Goal: Task Accomplishment & Management: Manage account settings

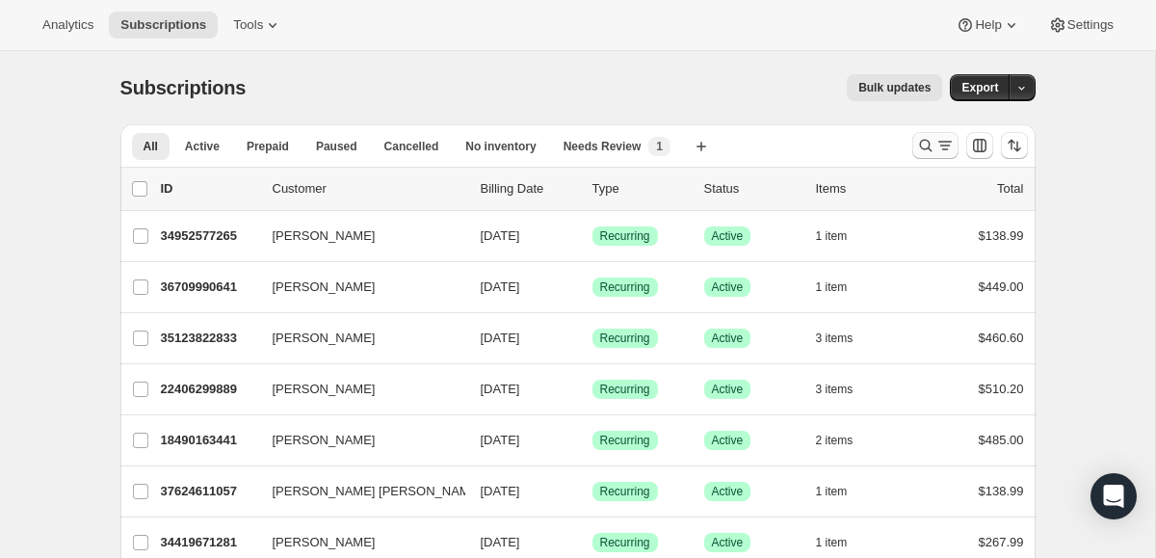
click at [935, 148] on div "Search and filter results" at bounding box center [935, 145] width 39 height 19
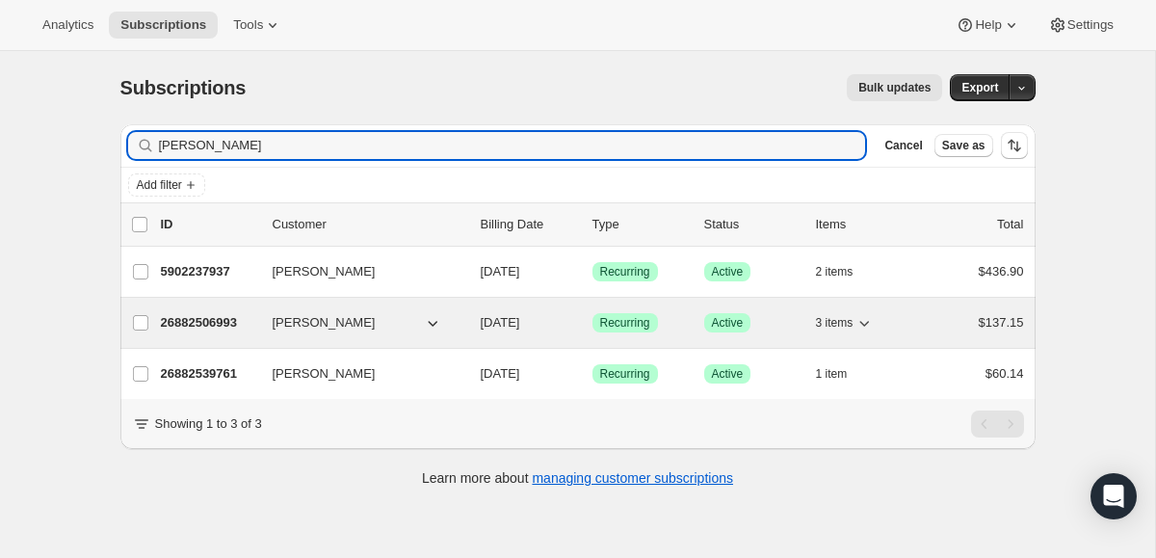
type input "[PERSON_NAME]"
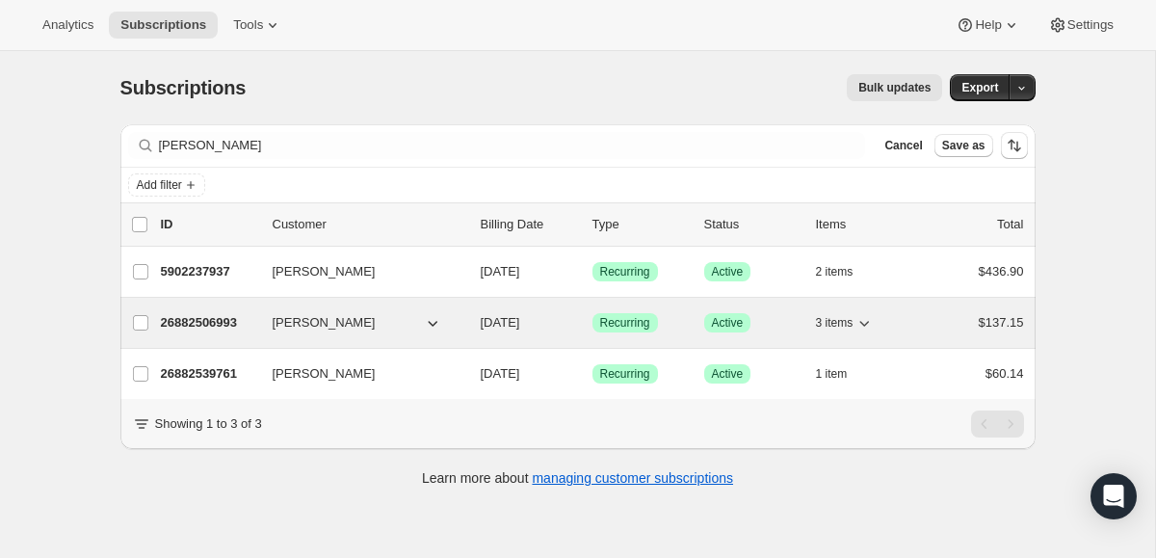
click at [196, 324] on p "26882506993" at bounding box center [209, 322] width 96 height 19
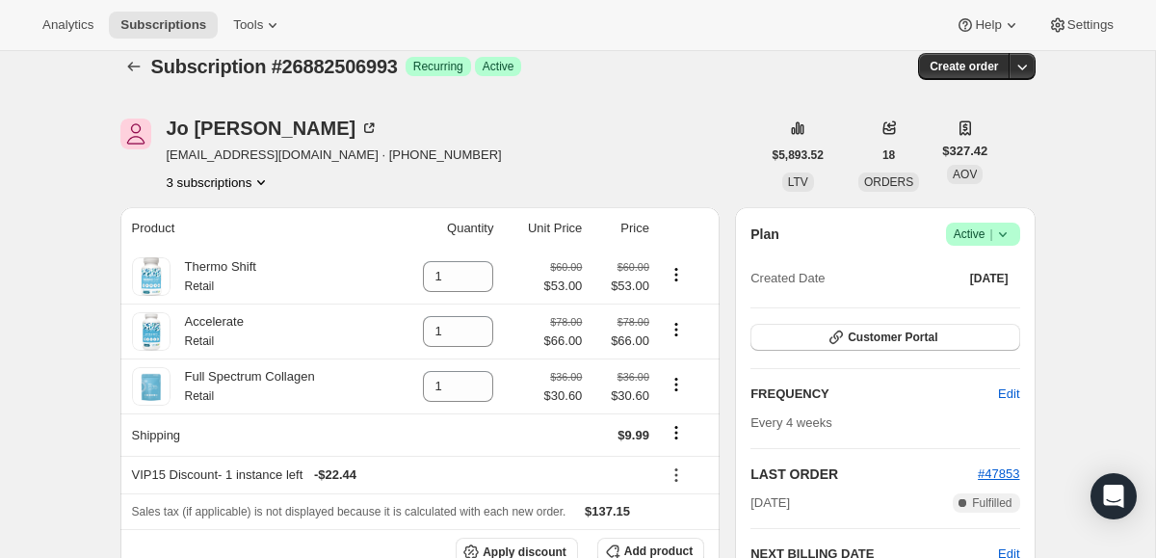
scroll to position [26, 0]
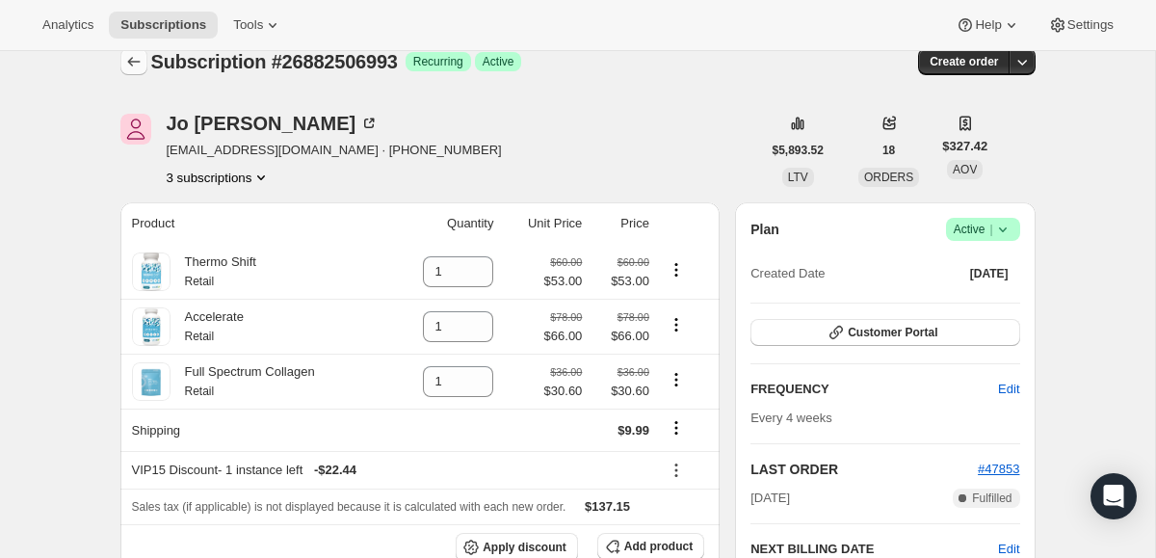
click at [139, 68] on icon "Subscriptions" at bounding box center [133, 61] width 19 height 19
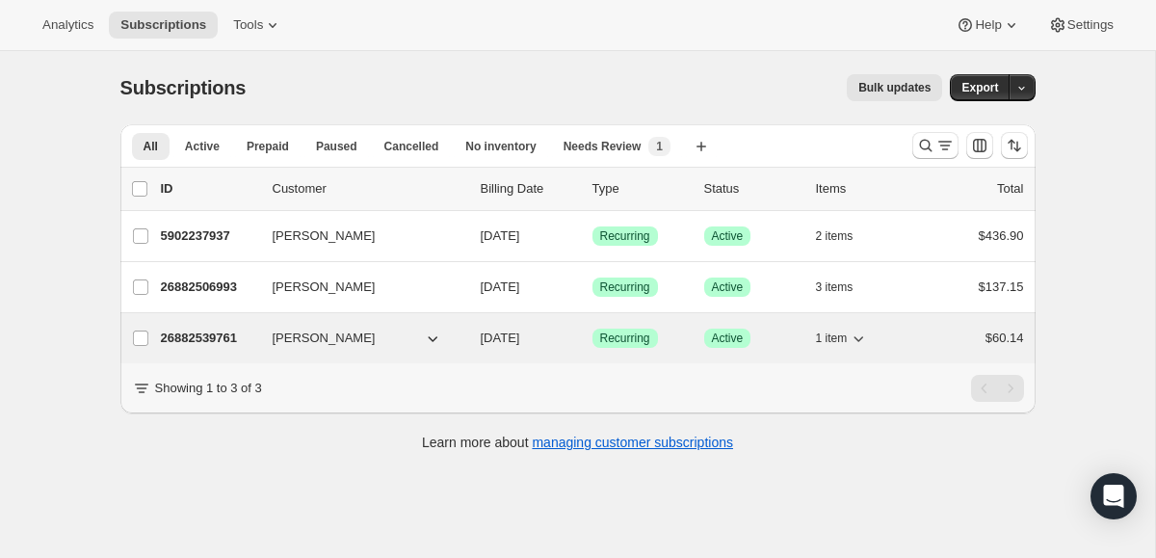
click at [210, 337] on p "26882539761" at bounding box center [209, 338] width 96 height 19
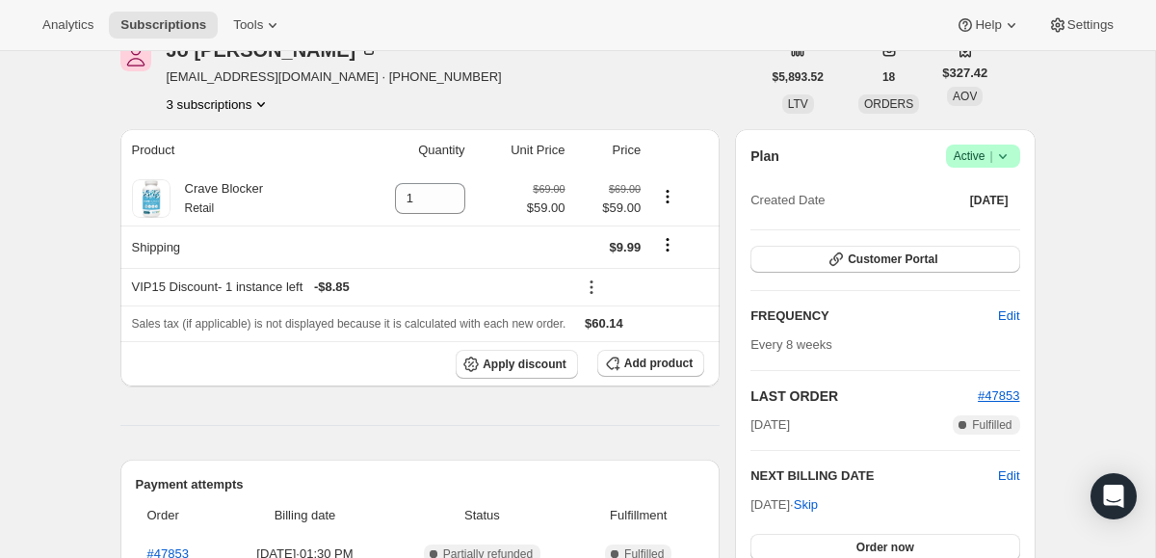
scroll to position [97, 0]
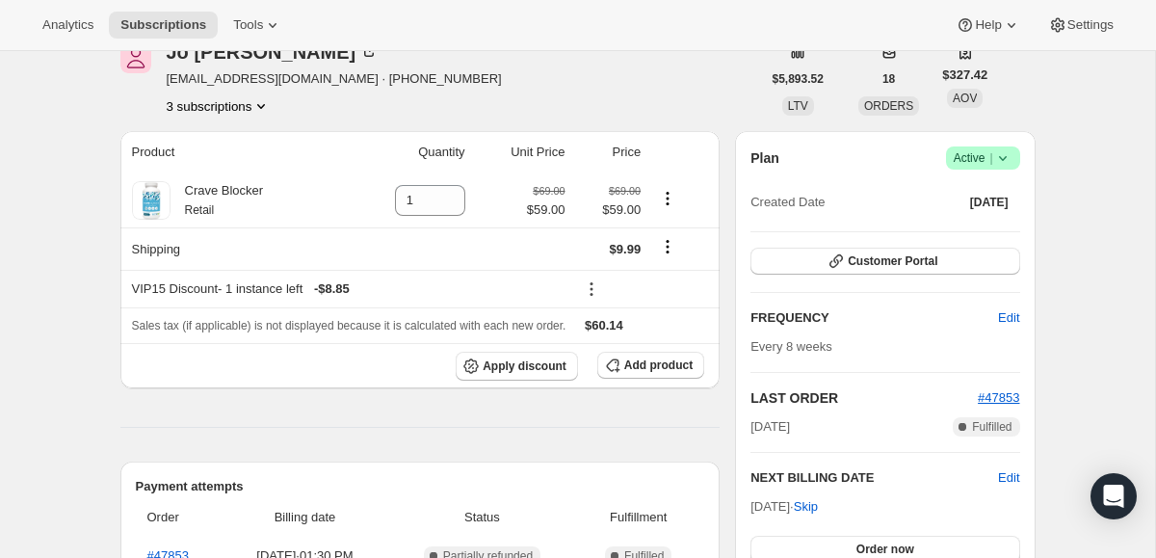
click at [1000, 159] on icon at bounding box center [1002, 157] width 19 height 19
click at [985, 227] on span "Cancel subscription" at bounding box center [977, 229] width 109 height 14
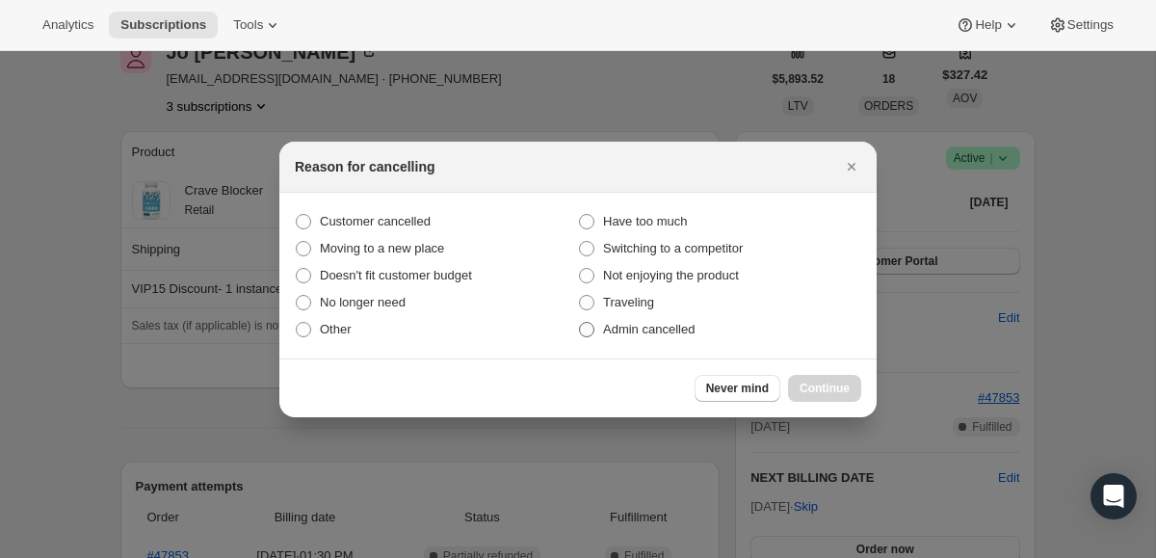
click at [587, 328] on span ":rg9:" at bounding box center [586, 329] width 15 height 15
click at [580, 323] on input "Admin cancelled" at bounding box center [579, 322] width 1 height 1
radio input "true"
click at [838, 392] on span "Continue" at bounding box center [825, 388] width 50 height 15
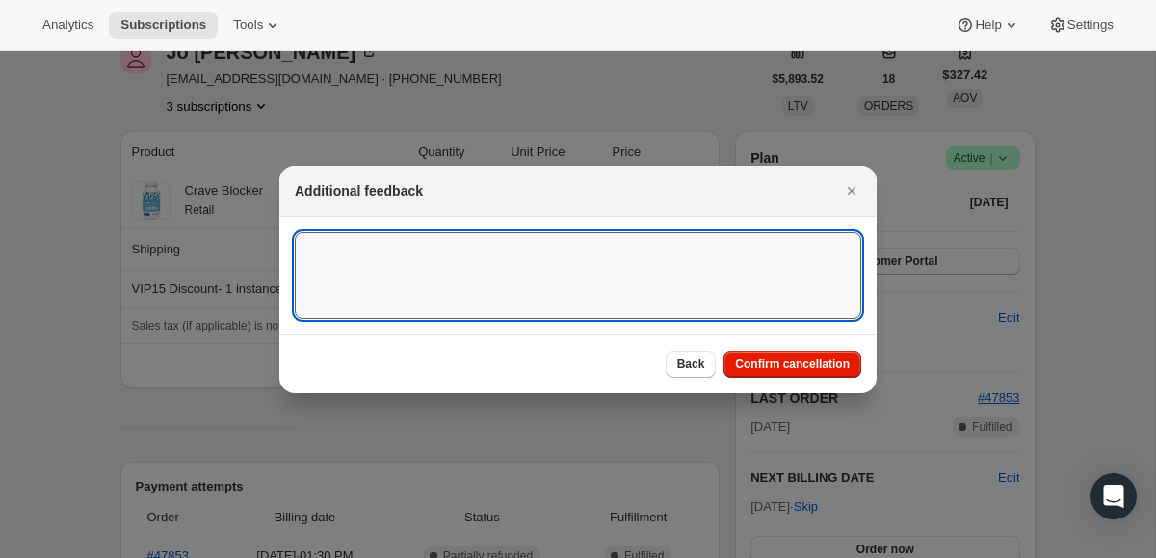
click at [613, 244] on textarea ":rg9:" at bounding box center [578, 275] width 567 height 87
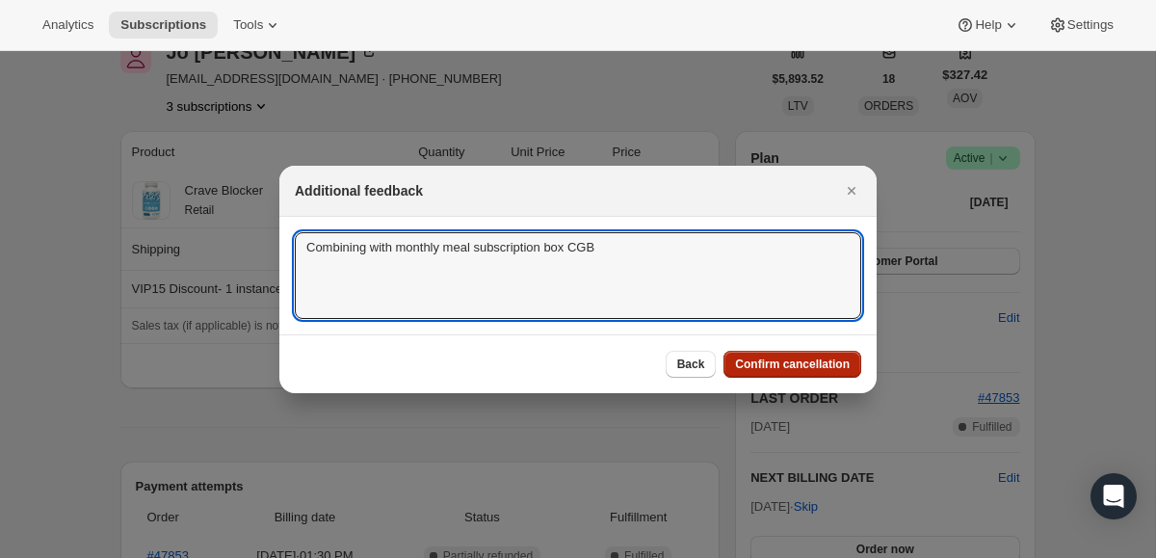
type textarea "Combining with monthly meal subscription box CGB"
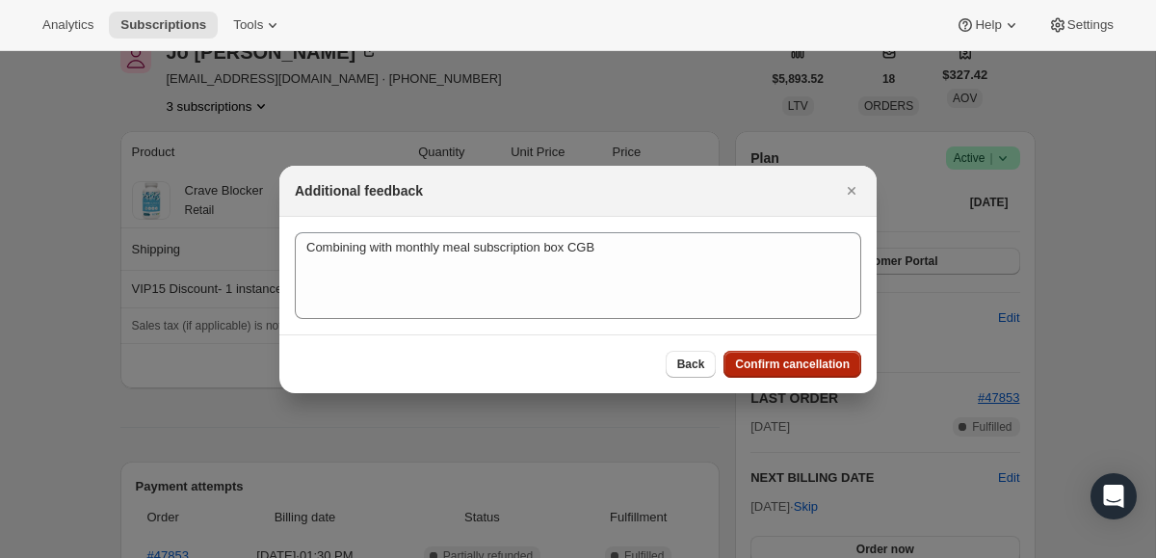
click at [809, 372] on button "Confirm cancellation" at bounding box center [793, 364] width 138 height 27
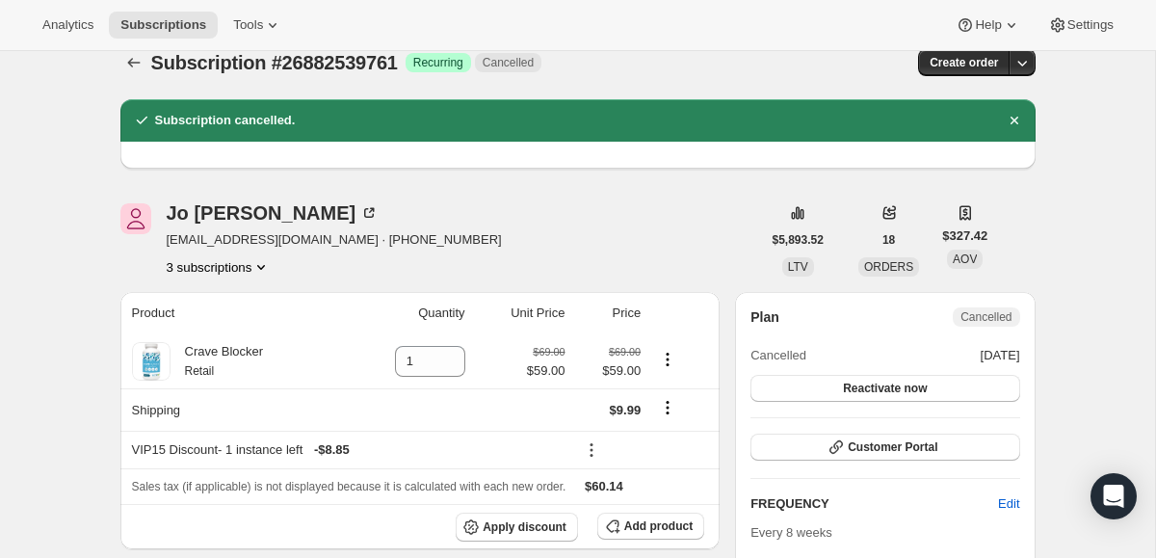
scroll to position [0, 0]
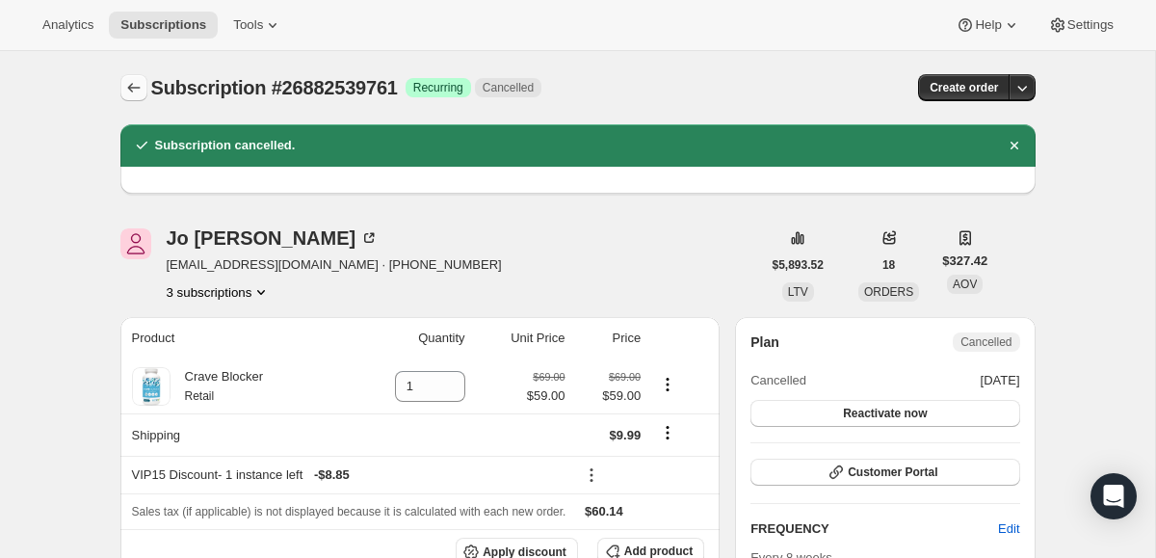
click at [136, 84] on icon "Subscriptions" at bounding box center [133, 87] width 19 height 19
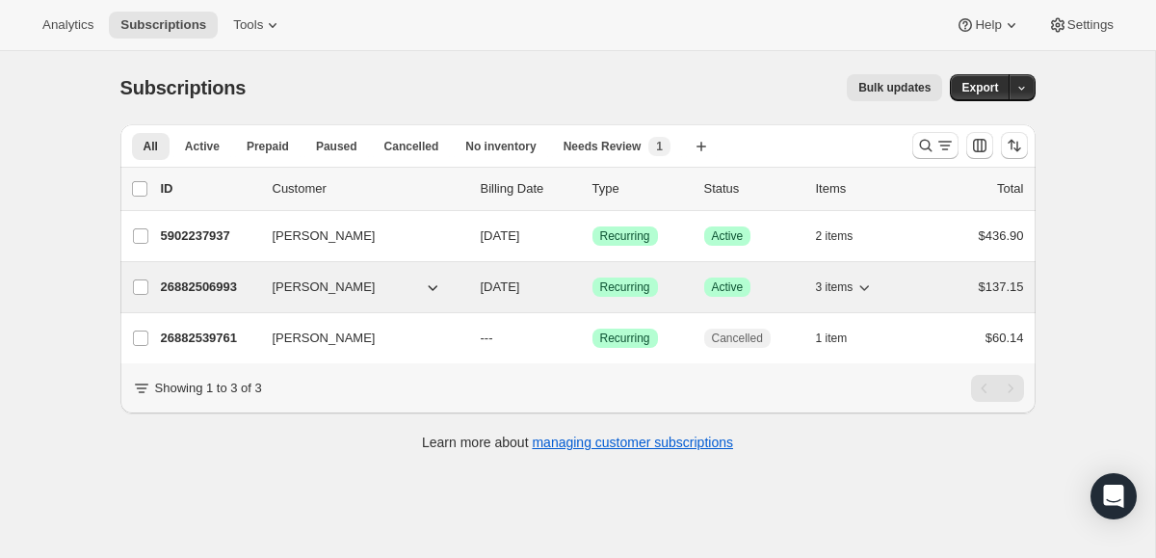
click at [192, 284] on p "26882506993" at bounding box center [209, 287] width 96 height 19
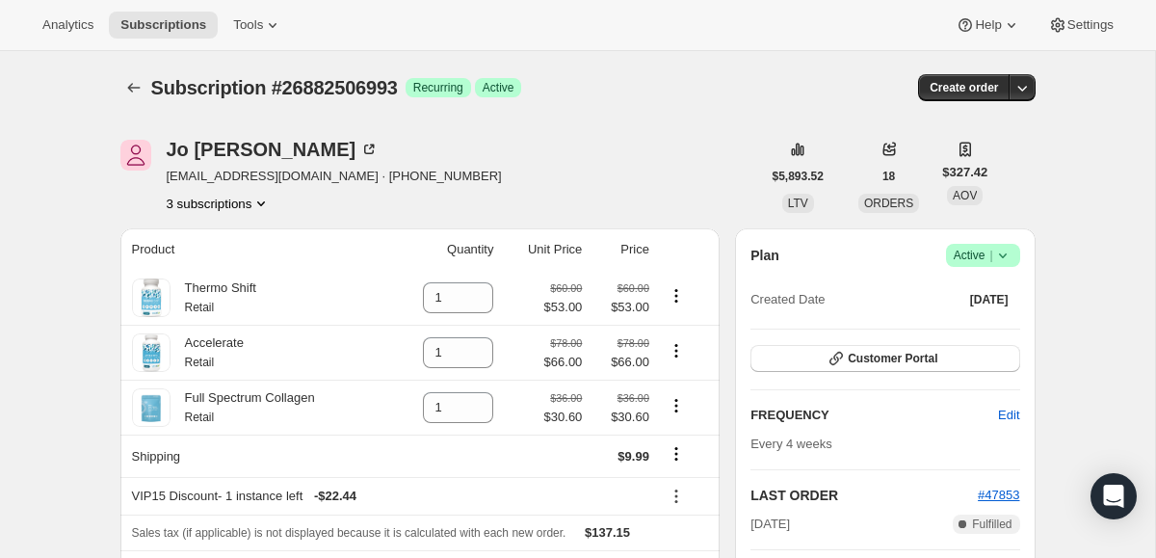
click at [1003, 256] on icon at bounding box center [1002, 255] width 8 height 5
click at [958, 329] on span "Cancel subscription" at bounding box center [977, 326] width 109 height 14
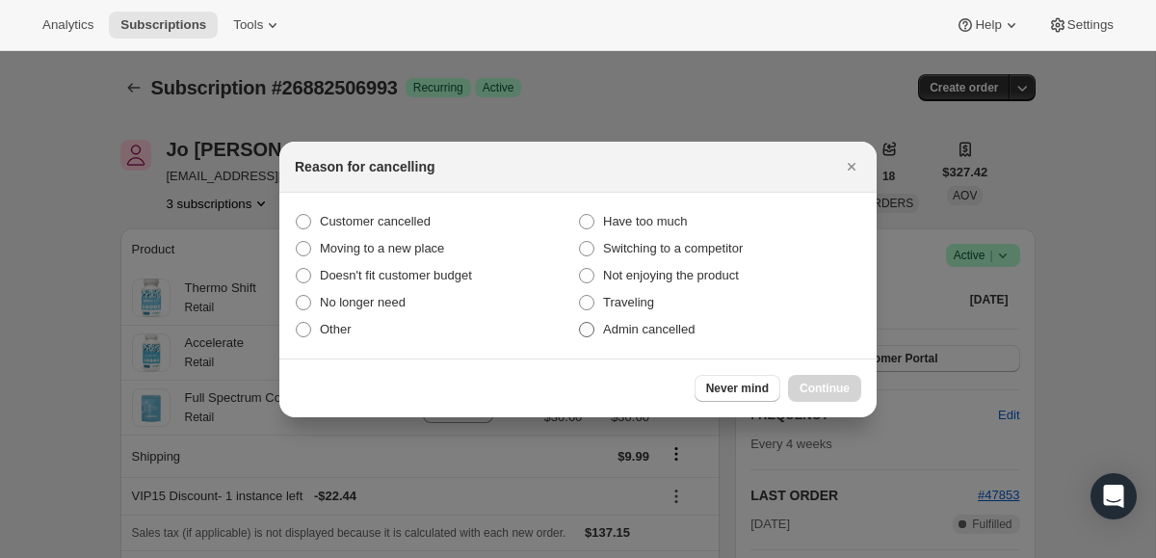
click at [619, 330] on span "Admin cancelled" at bounding box center [649, 329] width 92 height 14
click at [580, 323] on input "Admin cancelled" at bounding box center [579, 322] width 1 height 1
radio input "true"
click at [809, 390] on span "Continue" at bounding box center [825, 388] width 50 height 15
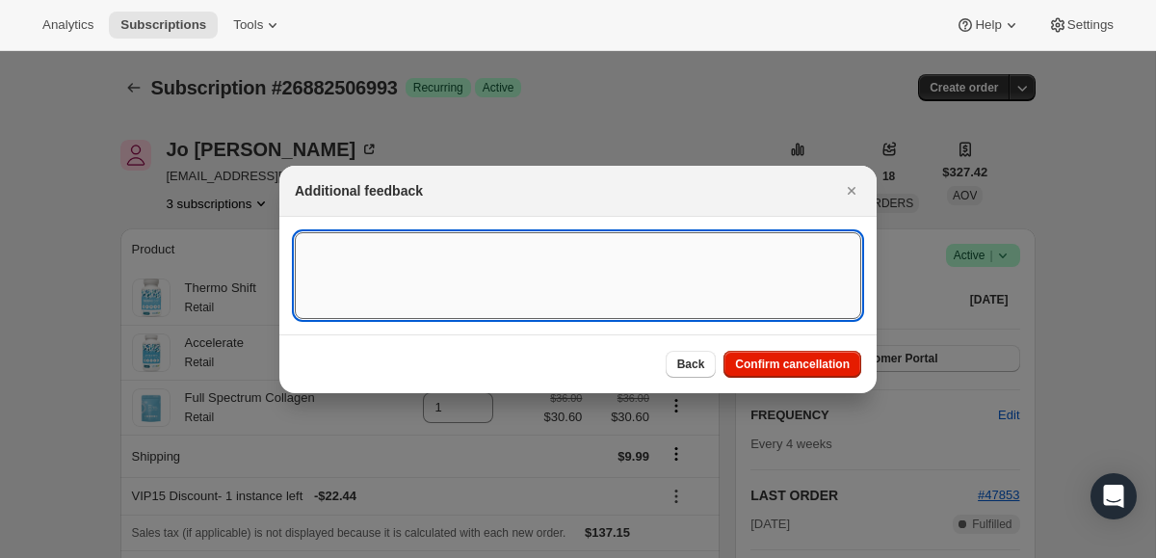
click at [635, 275] on textarea ":rn8:" at bounding box center [578, 275] width 567 height 87
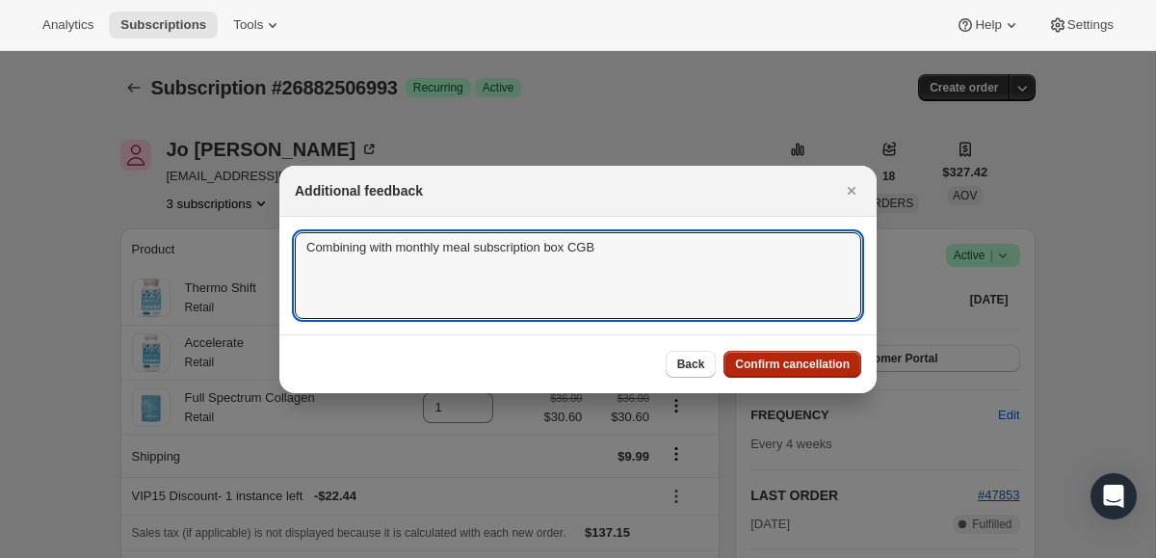
type textarea "Combining with monthly meal subscription box CGB"
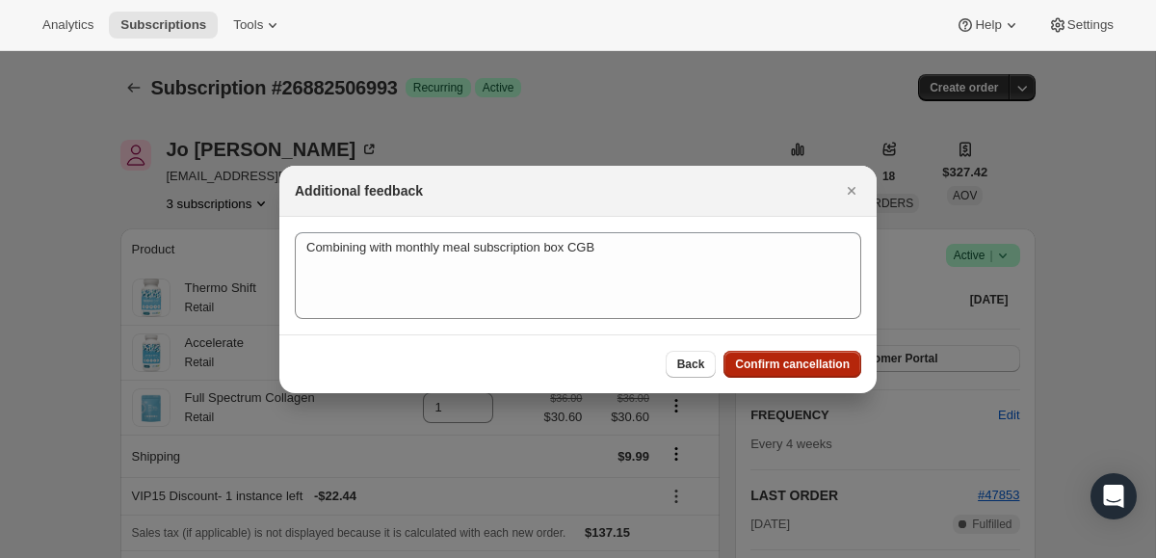
click at [800, 368] on span "Confirm cancellation" at bounding box center [792, 364] width 115 height 15
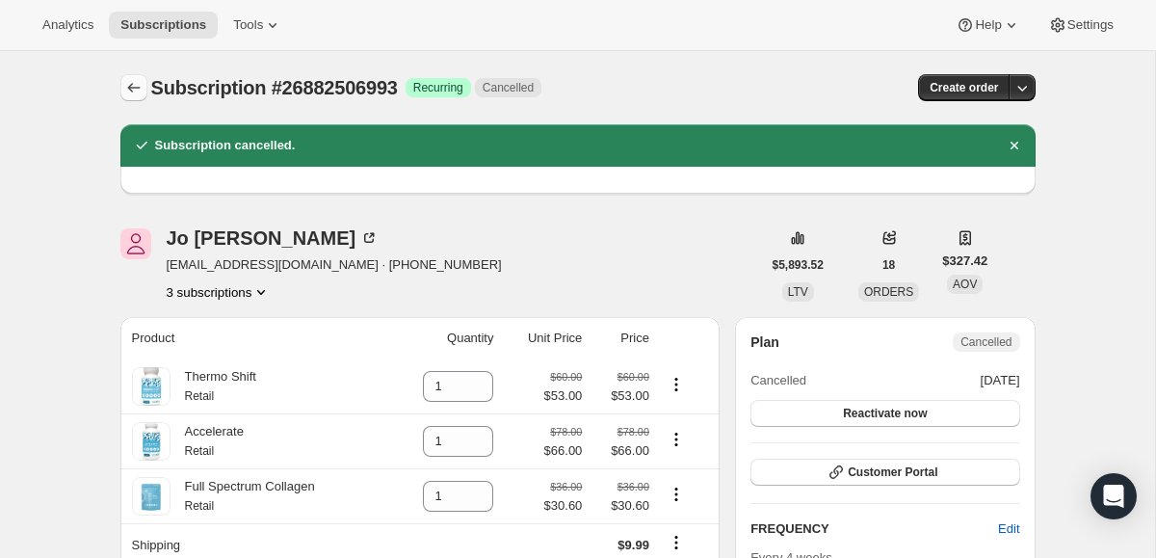
click at [129, 89] on icon "Subscriptions" at bounding box center [133, 88] width 13 height 10
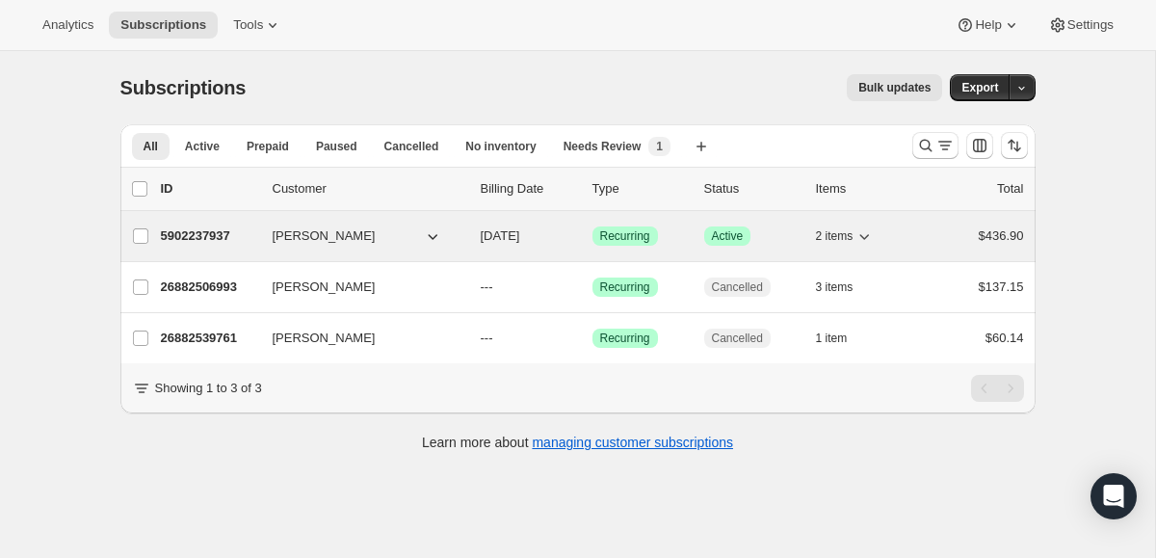
click at [213, 238] on p "5902237937" at bounding box center [209, 235] width 96 height 19
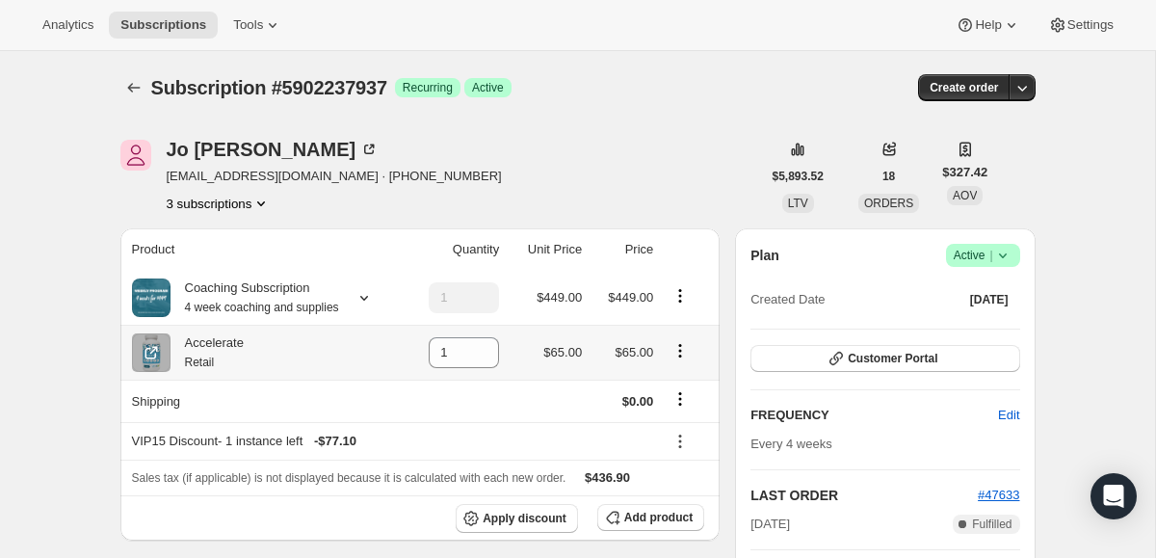
click at [682, 352] on icon "Product actions" at bounding box center [680, 350] width 3 height 3
click at [669, 413] on span "Remove" at bounding box center [668, 412] width 46 height 14
type input "0"
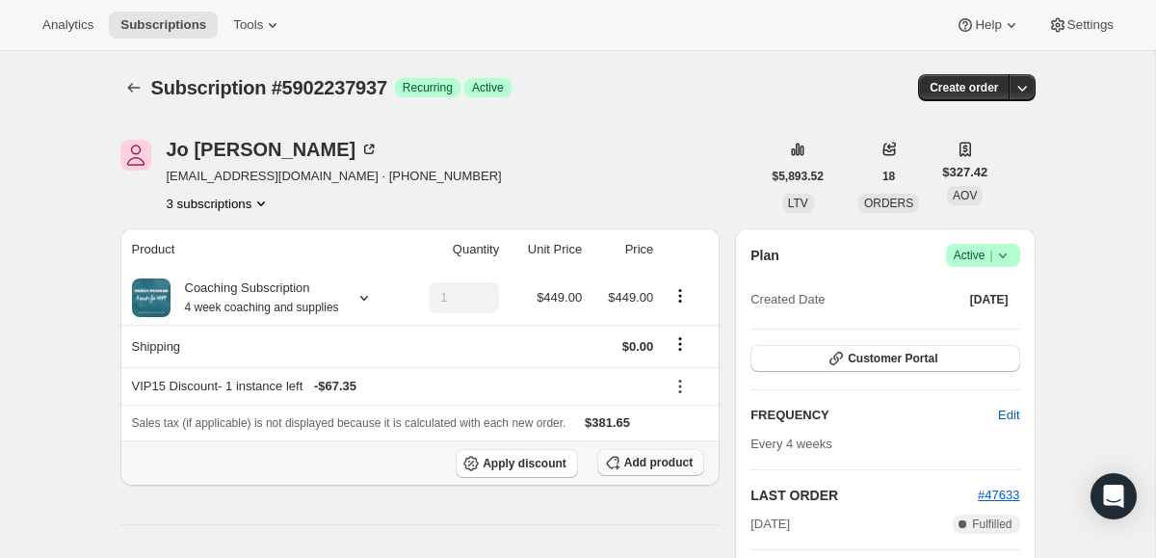
click at [631, 476] on button "Add product" at bounding box center [650, 462] width 107 height 27
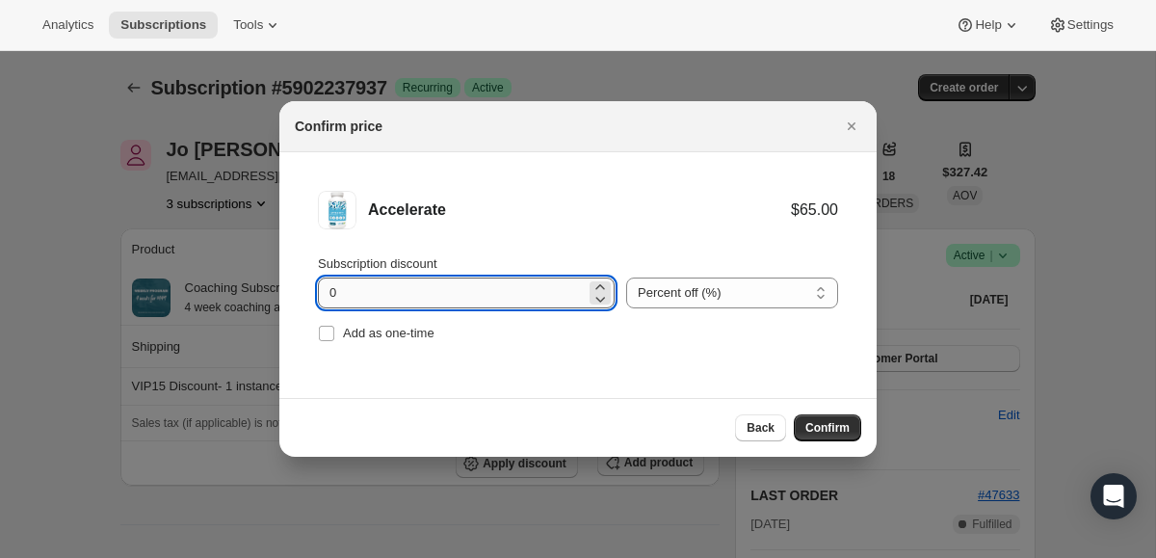
click at [497, 287] on input "0" at bounding box center [452, 293] width 268 height 31
click at [498, 287] on input "0" at bounding box center [452, 293] width 268 height 31
type input "15"
click at [816, 429] on span "Confirm" at bounding box center [828, 427] width 44 height 15
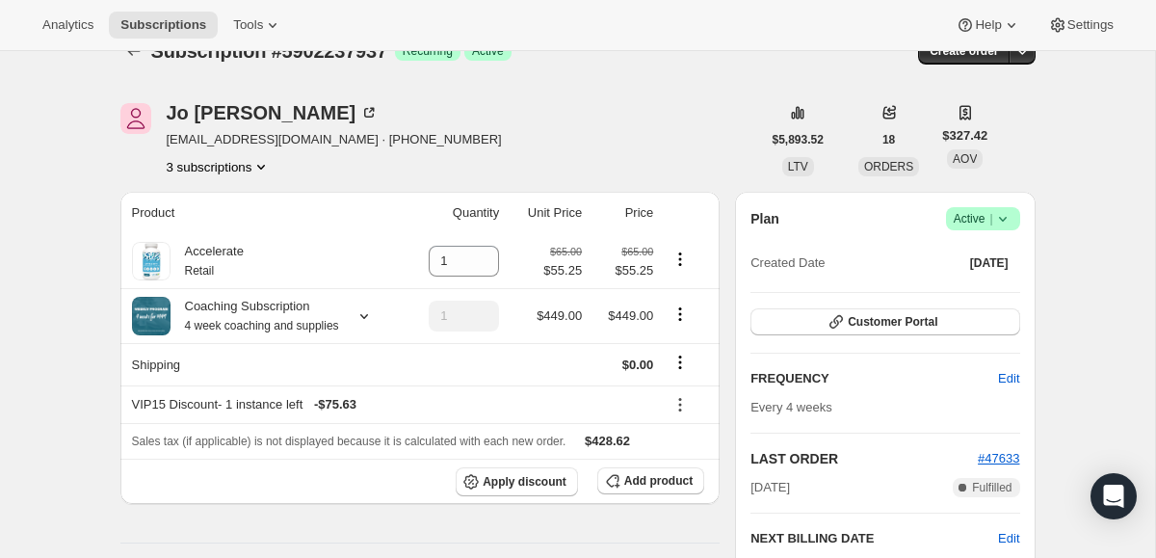
scroll to position [45, 0]
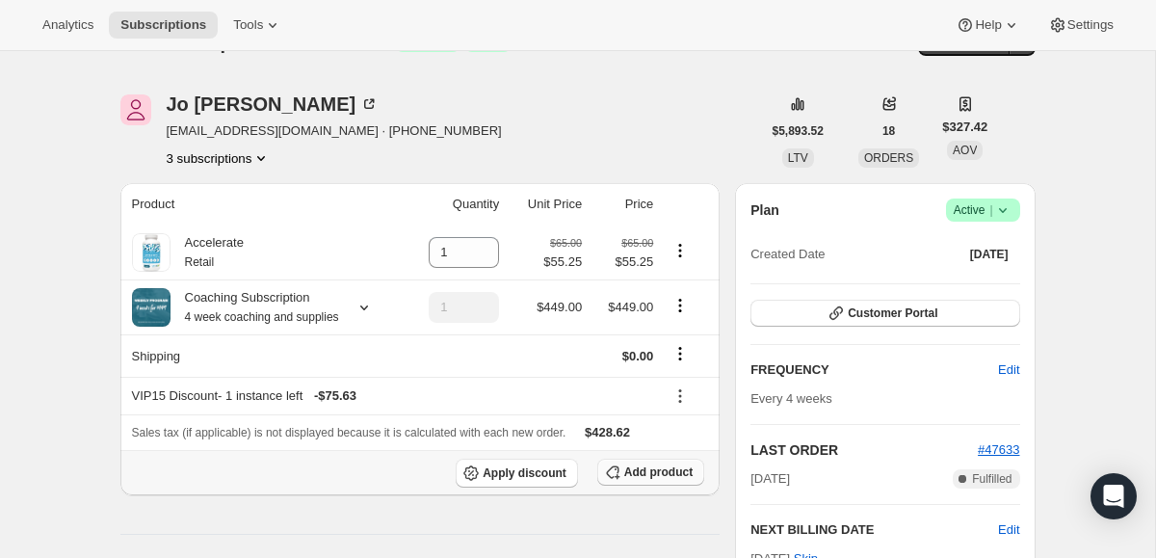
click at [634, 480] on span "Add product" at bounding box center [658, 471] width 68 height 15
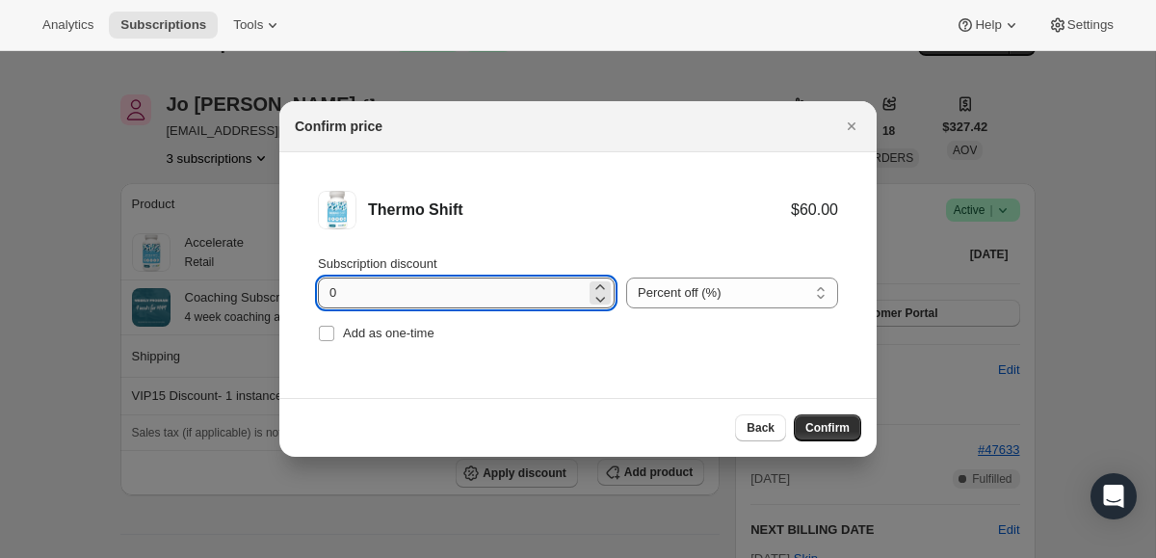
click at [458, 293] on input "0" at bounding box center [452, 293] width 268 height 31
type input "15"
click at [826, 422] on span "Confirm" at bounding box center [828, 427] width 44 height 15
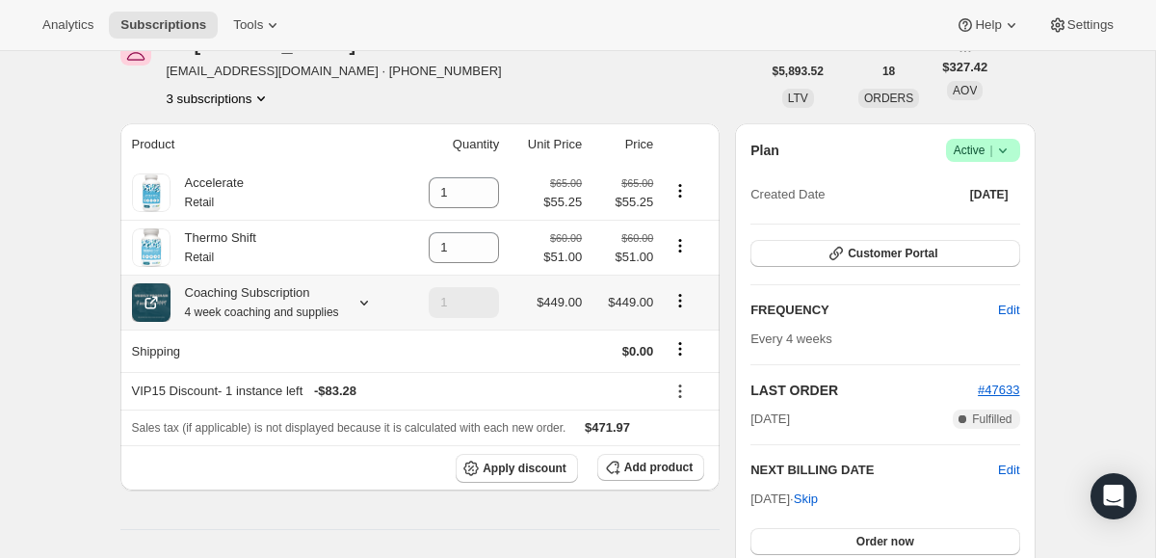
scroll to position [107, 0]
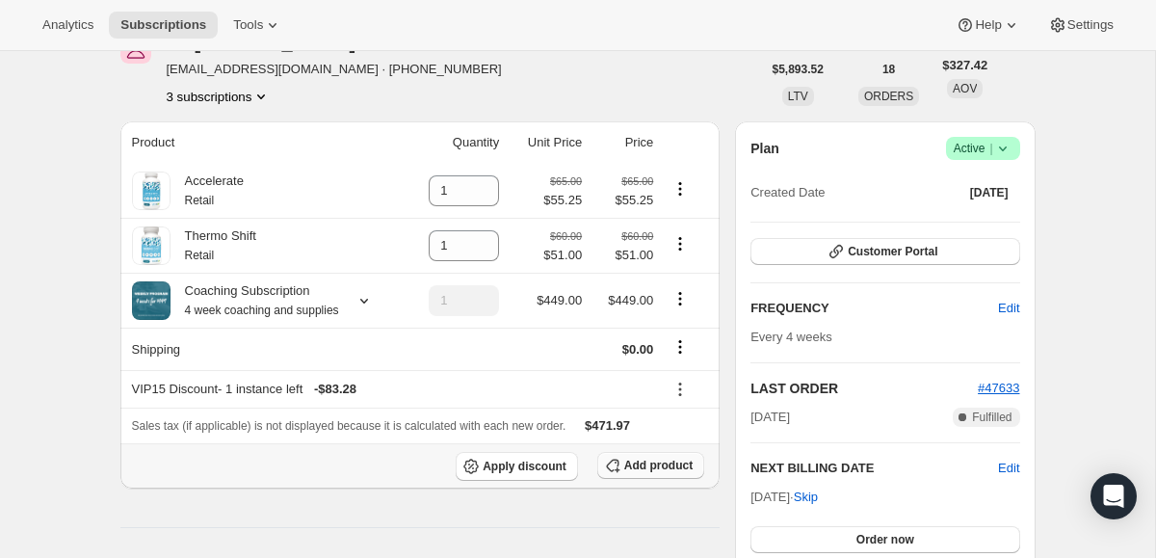
click at [687, 473] on span "Add product" at bounding box center [658, 465] width 68 height 15
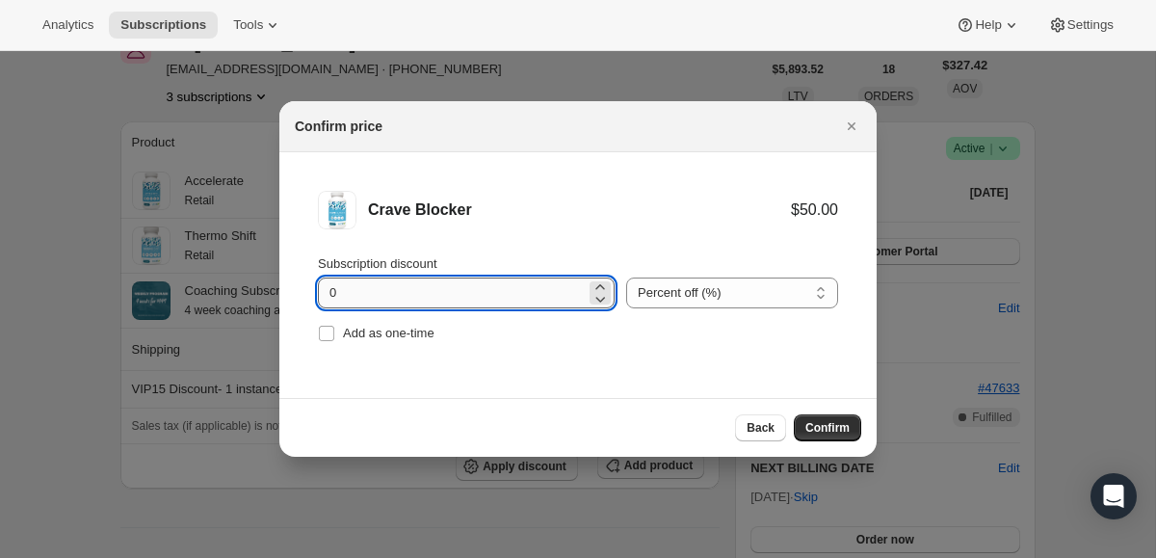
click at [491, 297] on input "0" at bounding box center [452, 293] width 268 height 31
type input "15"
click at [837, 424] on span "Confirm" at bounding box center [828, 427] width 44 height 15
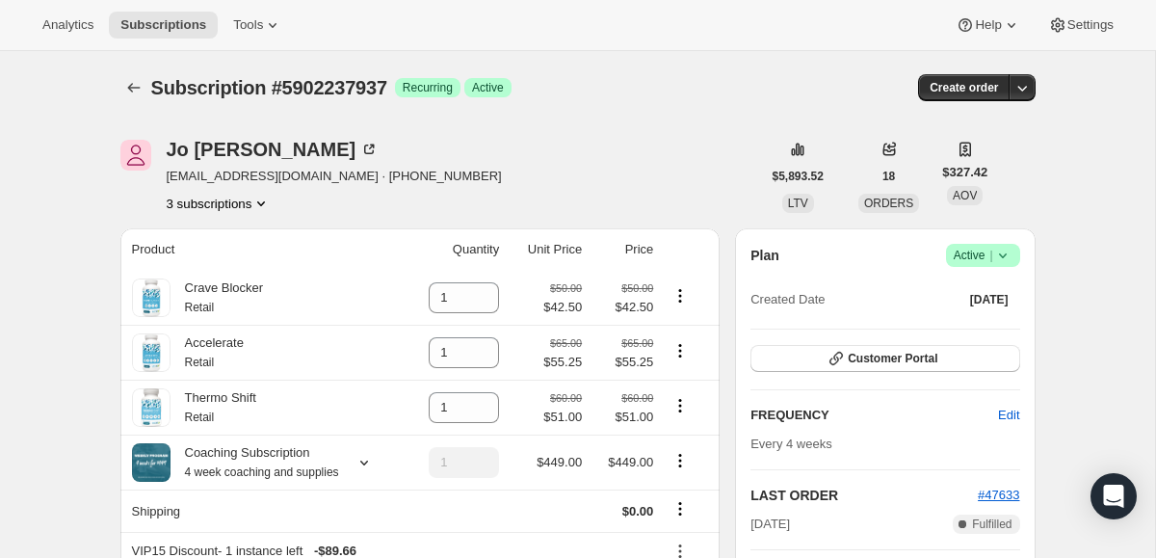
scroll to position [0, 0]
click at [139, 94] on icon "Subscriptions" at bounding box center [133, 87] width 19 height 19
